Goal: Transaction & Acquisition: Book appointment/travel/reservation

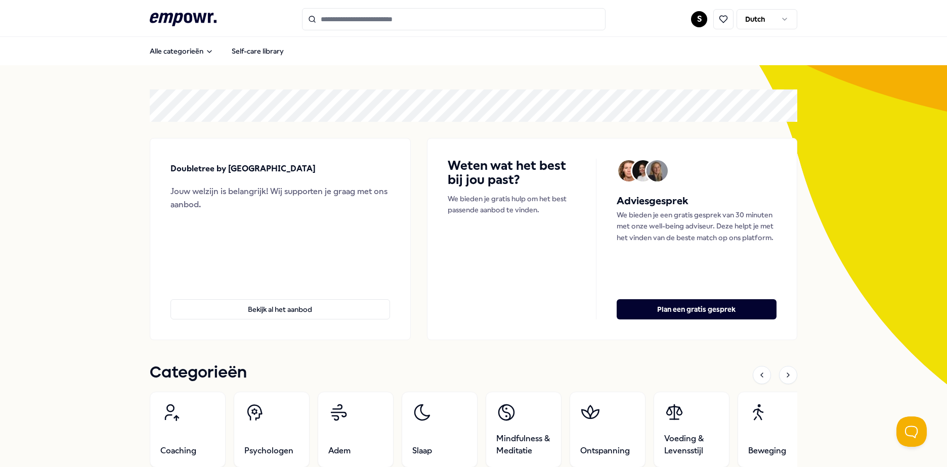
scroll to position [101, 0]
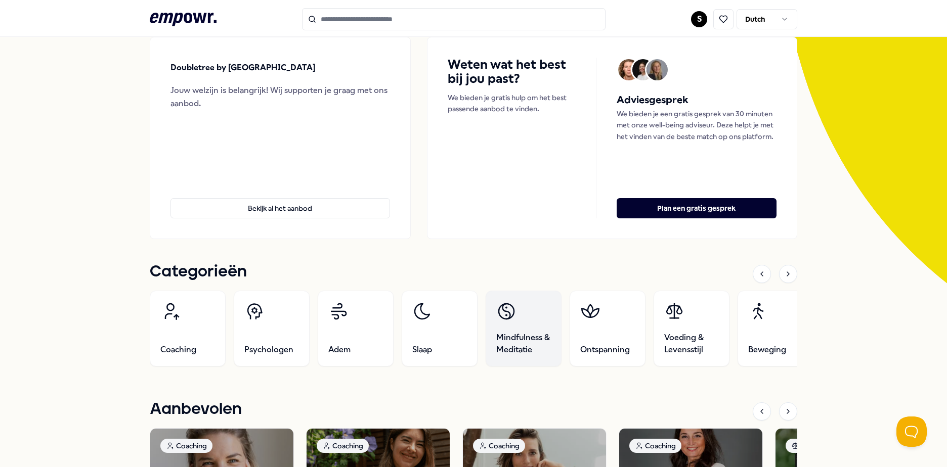
click at [514, 320] on link "Mindfulness & Meditatie" at bounding box center [524, 329] width 76 height 76
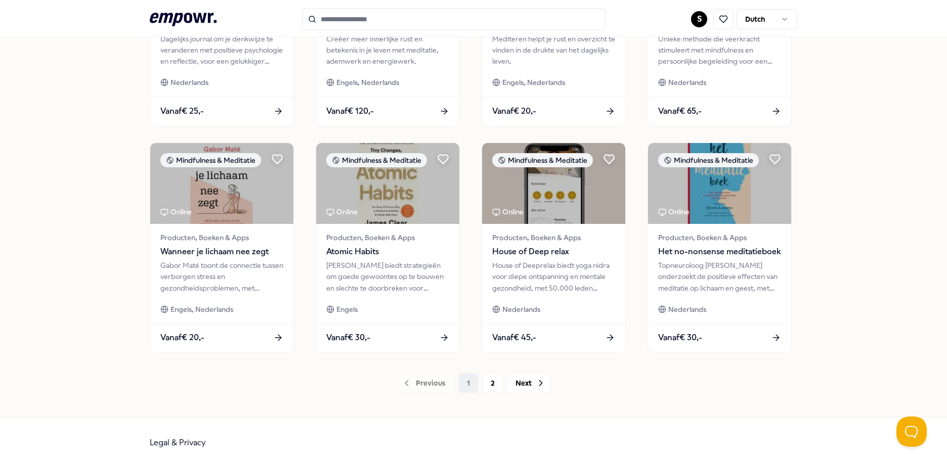
scroll to position [437, 0]
click at [482, 390] on button "2" at bounding box center [492, 383] width 20 height 20
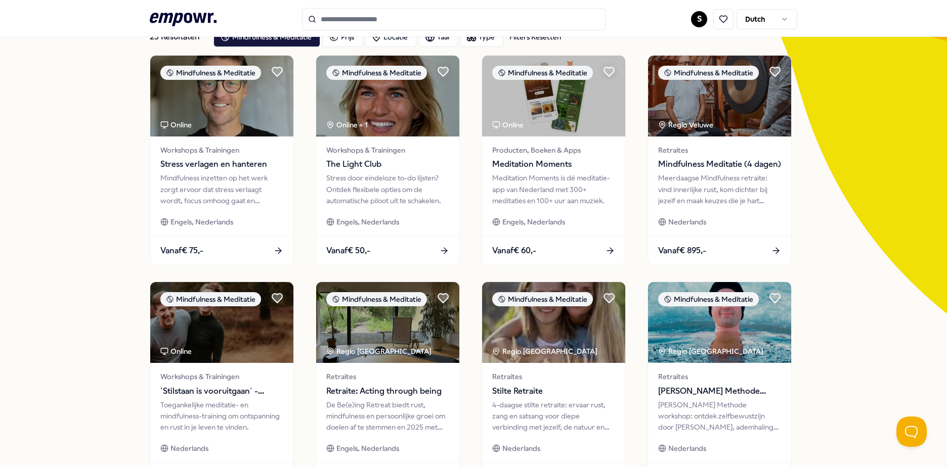
scroll to position [33, 0]
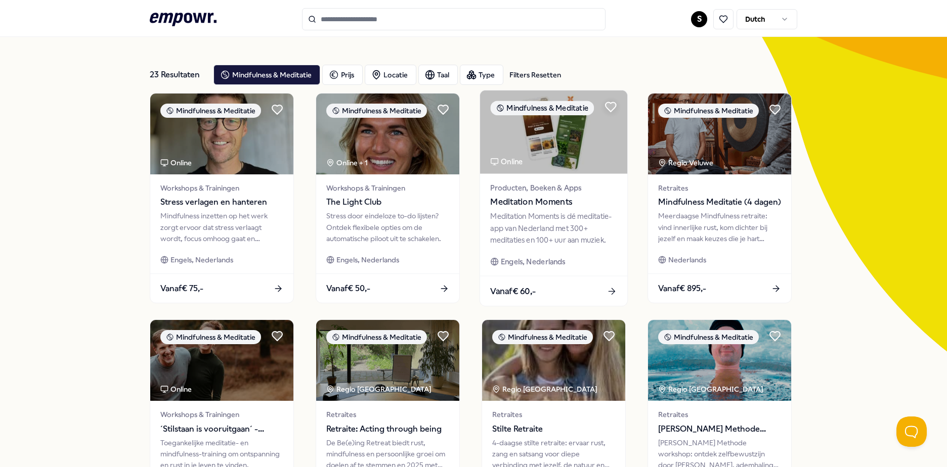
click at [532, 216] on div "Meditation Moments is dé meditatie-app van Nederland met 300+ meditaties en 100…" at bounding box center [553, 228] width 126 height 35
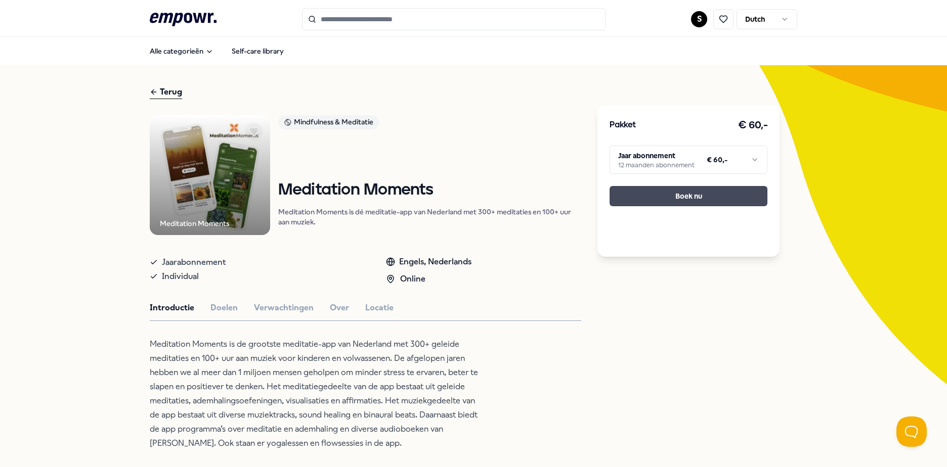
click at [691, 199] on button "Boek nu" at bounding box center [688, 196] width 158 height 20
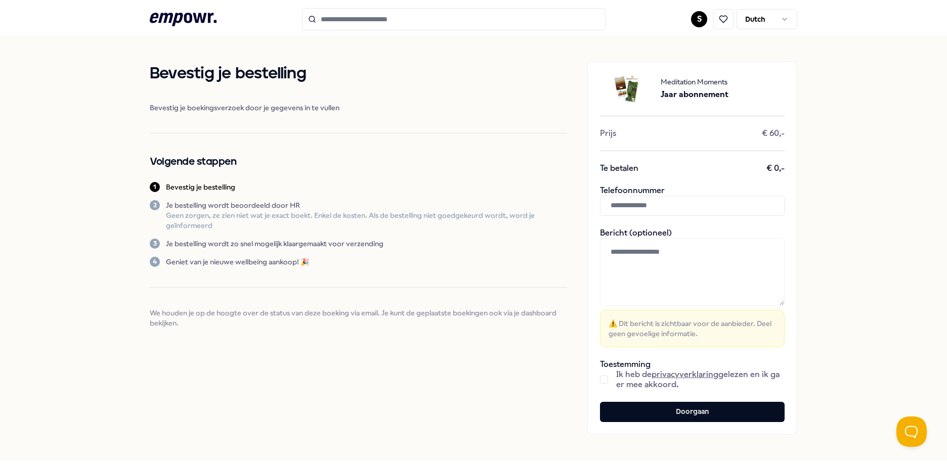
click at [640, 206] on input "text" at bounding box center [692, 206] width 185 height 20
type input "**********"
click at [682, 266] on textarea at bounding box center [692, 272] width 185 height 68
click at [601, 380] on button "button" at bounding box center [604, 380] width 8 height 8
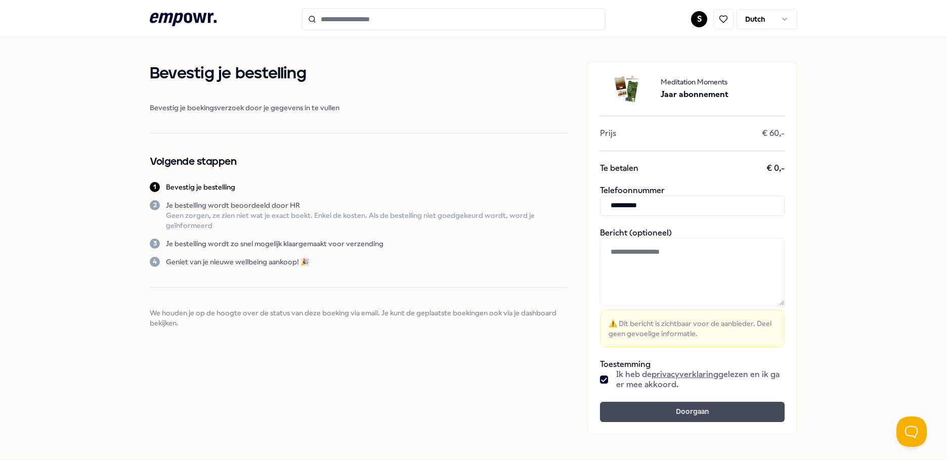
click at [693, 407] on button "Doorgaan" at bounding box center [692, 412] width 185 height 20
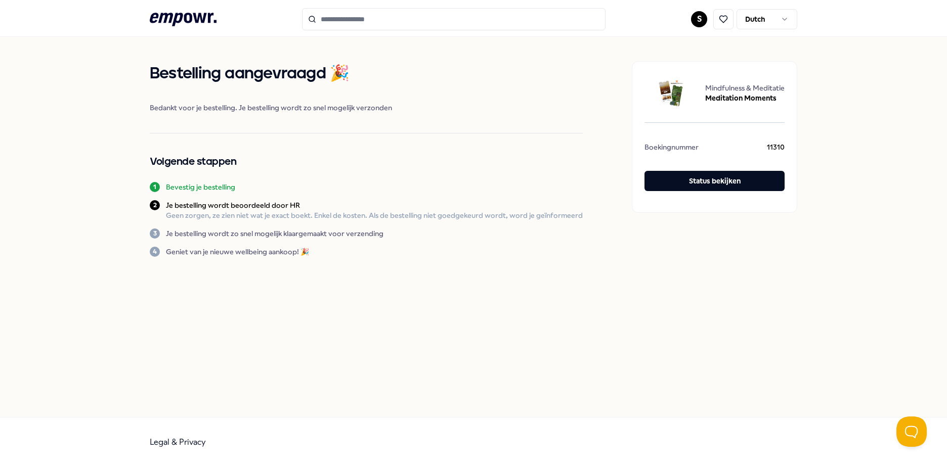
click at [699, 20] on html ".empowr-logo_svg__cls-1{fill:#03032f} S Dutch Bestelling aangevraagd 🎉 Bedankt …" at bounding box center [473, 233] width 947 height 467
click at [693, 82] on div "Boekingen" at bounding box center [699, 81] width 100 height 29
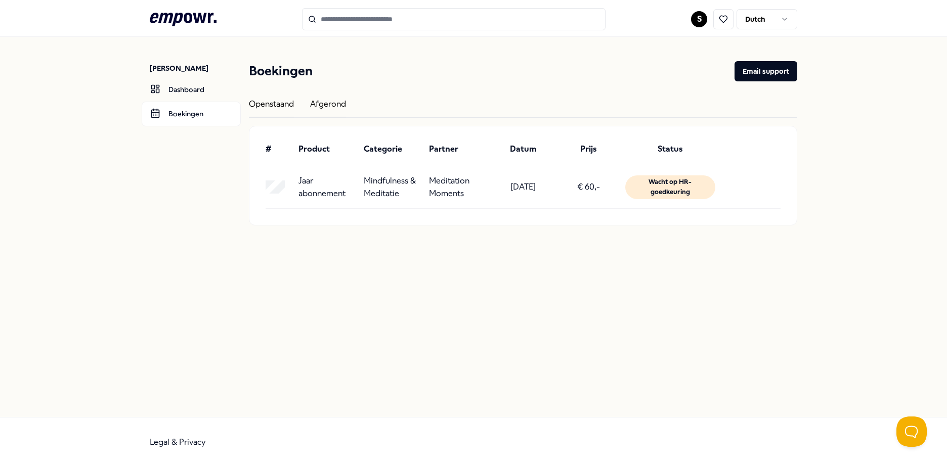
click at [333, 104] on div "Afgerond" at bounding box center [328, 108] width 36 height 20
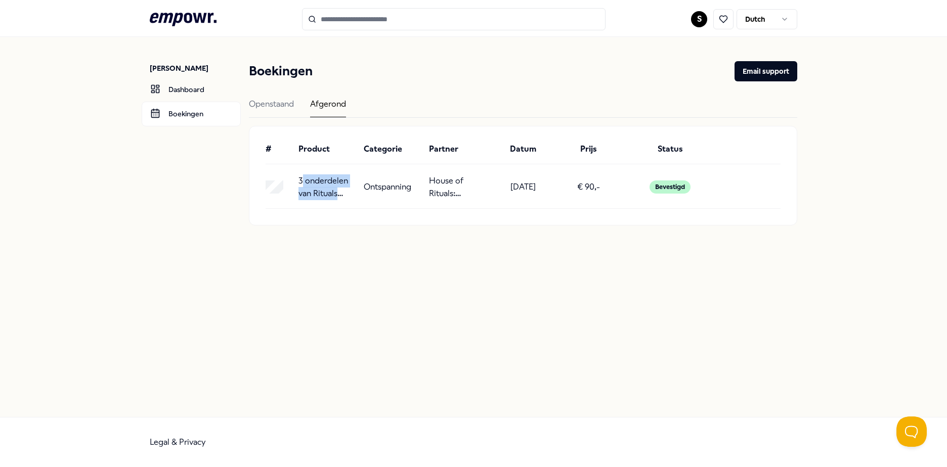
drag, startPoint x: 302, startPoint y: 184, endPoint x: 344, endPoint y: 195, distance: 43.4
click at [344, 195] on p "3 onderdelen van Rituals Mindspa" at bounding box center [326, 187] width 57 height 26
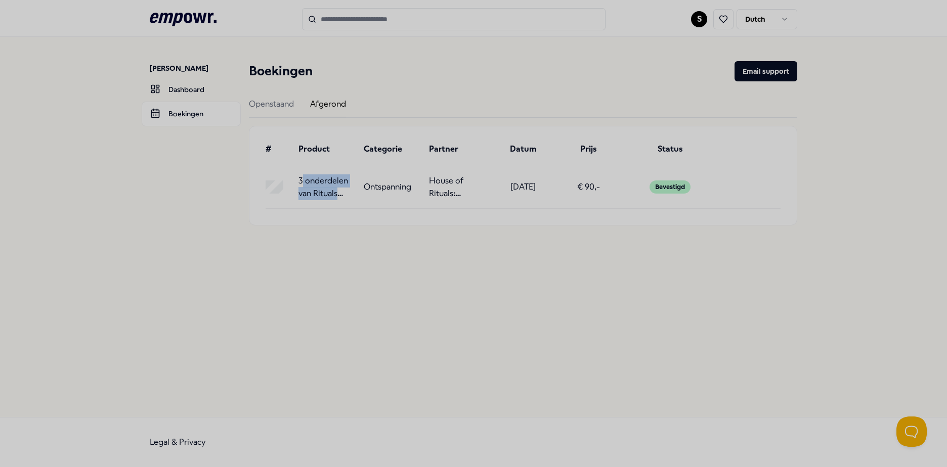
drag, startPoint x: 344, startPoint y: 195, endPoint x: 454, endPoint y: 192, distance: 110.3
click at [451, 192] on div at bounding box center [473, 233] width 947 height 467
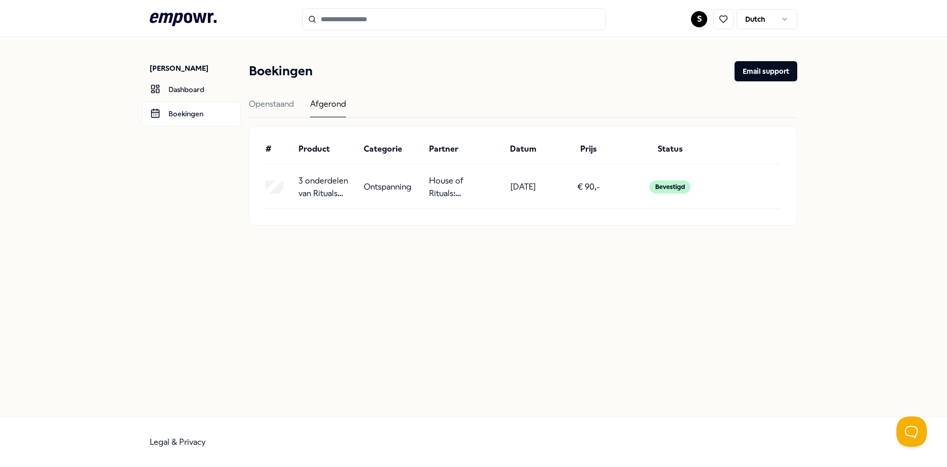
click at [666, 184] on div "Bevestigd" at bounding box center [669, 187] width 41 height 13
click at [759, 70] on button "Email support" at bounding box center [765, 71] width 63 height 20
click at [186, 18] on icon at bounding box center [183, 19] width 67 height 13
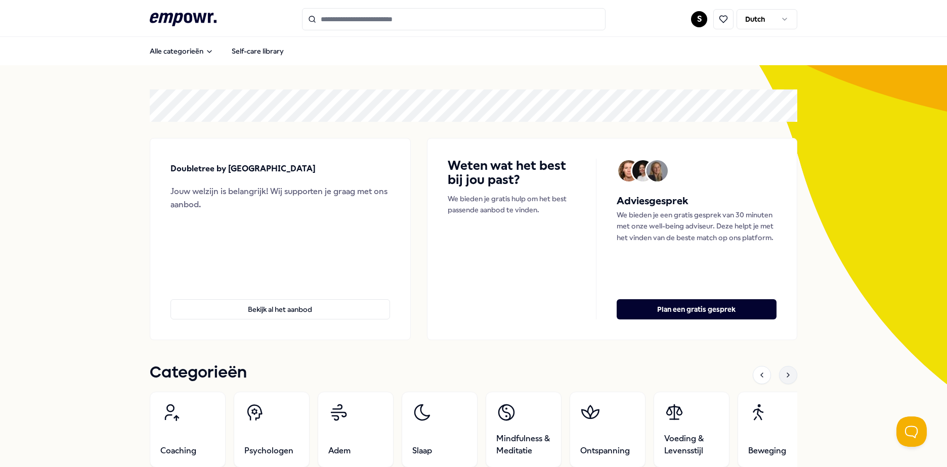
click at [789, 374] on div at bounding box center [788, 375] width 18 height 18
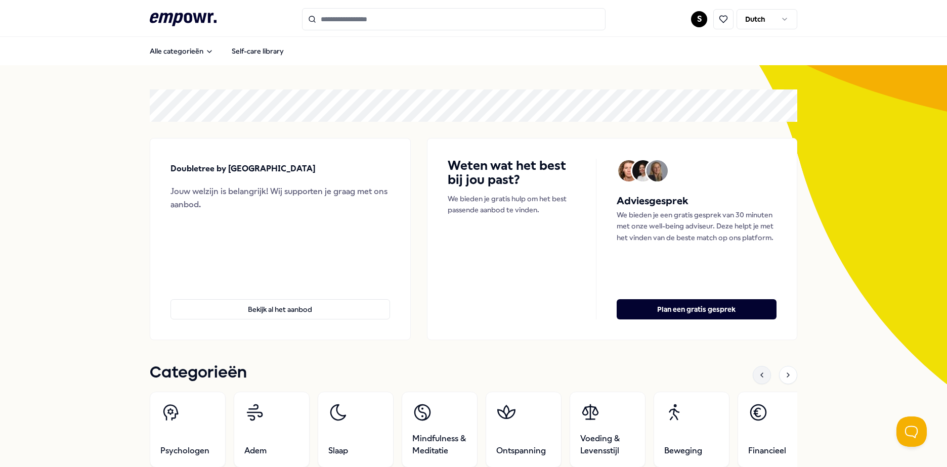
click at [758, 377] on icon at bounding box center [762, 375] width 8 height 8
